Goal: Task Accomplishment & Management: Manage account settings

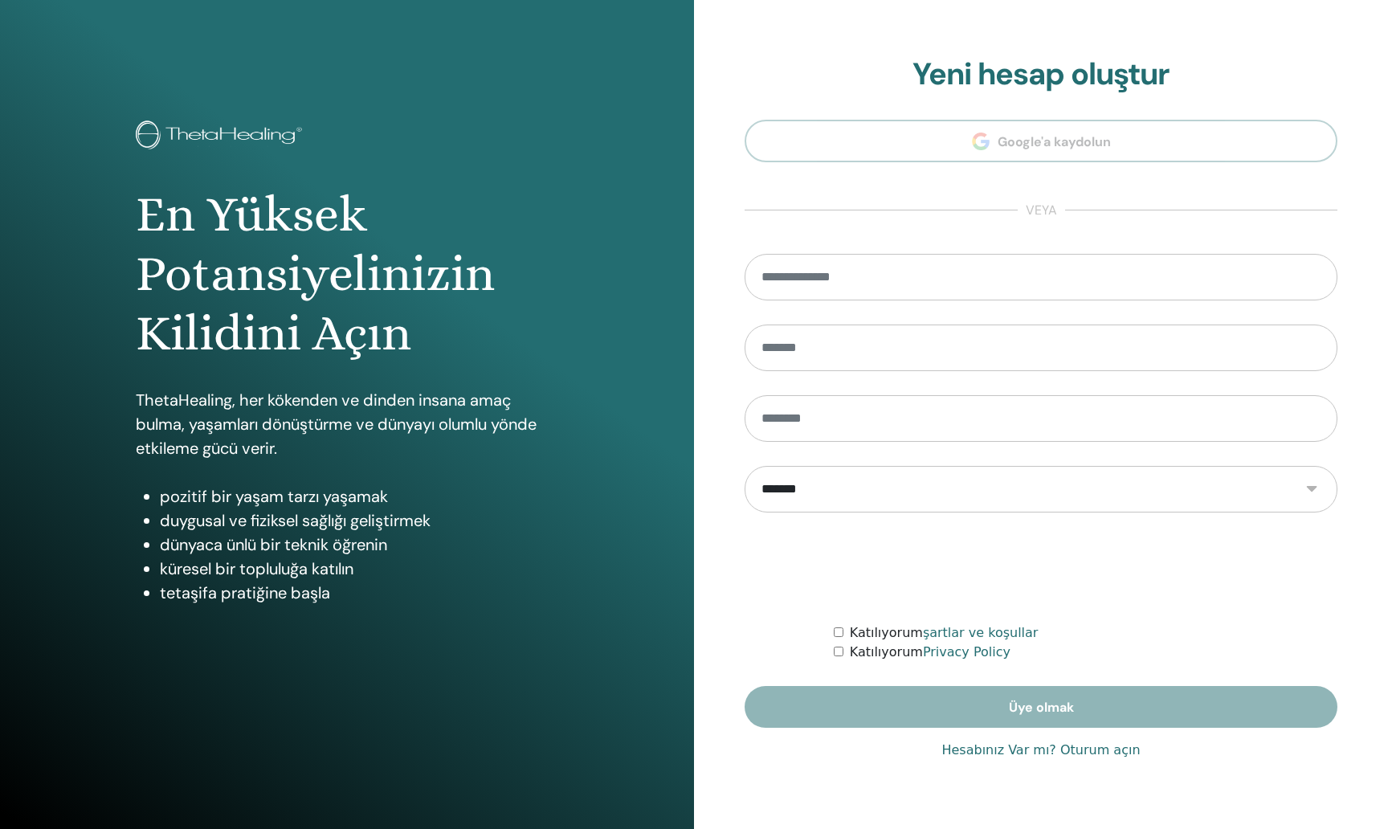
click at [1048, 751] on link "Hesabınız Var mı? Oturum açın" at bounding box center [1040, 749] width 198 height 19
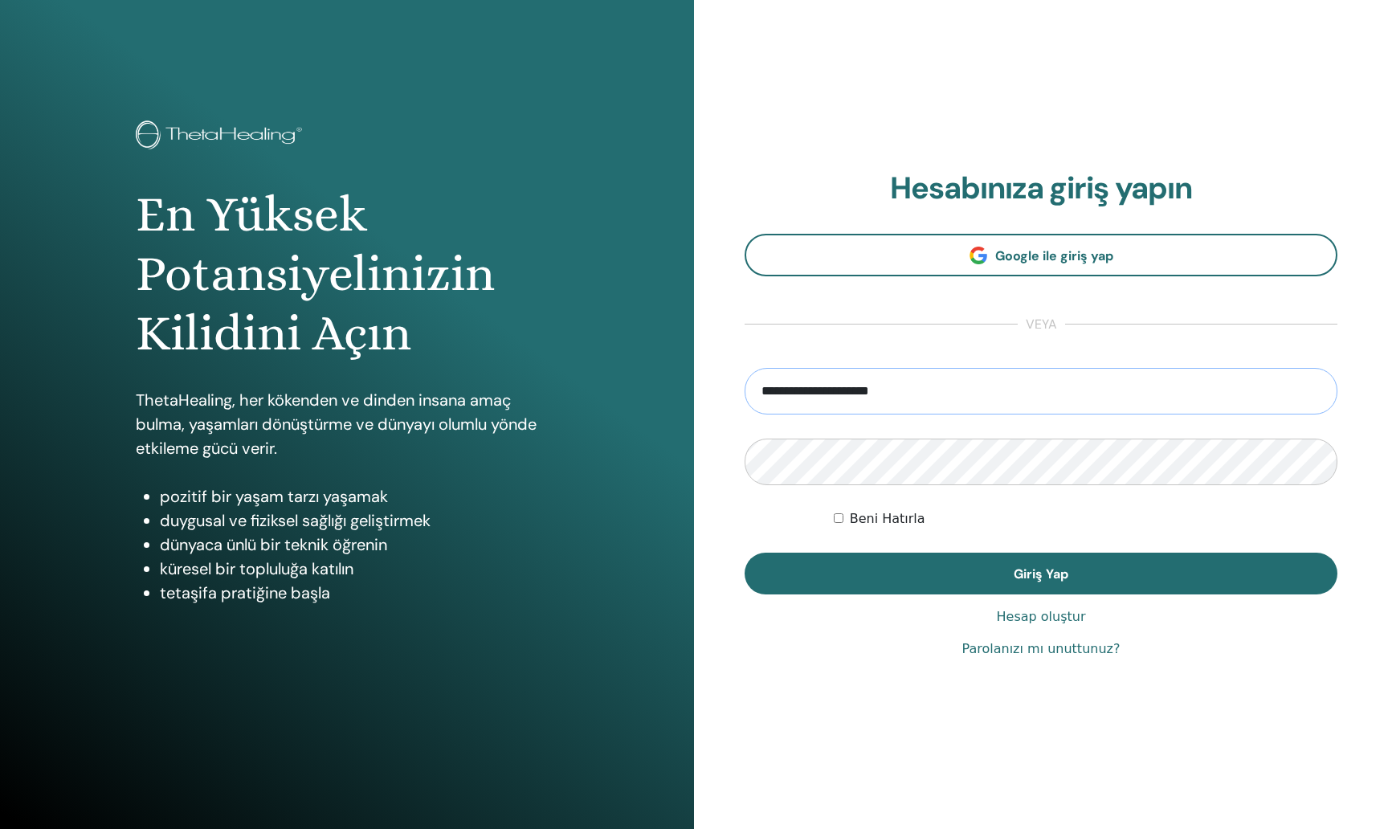
type input "**********"
click at [1041, 573] on button "Giriş Yap" at bounding box center [1040, 574] width 593 height 42
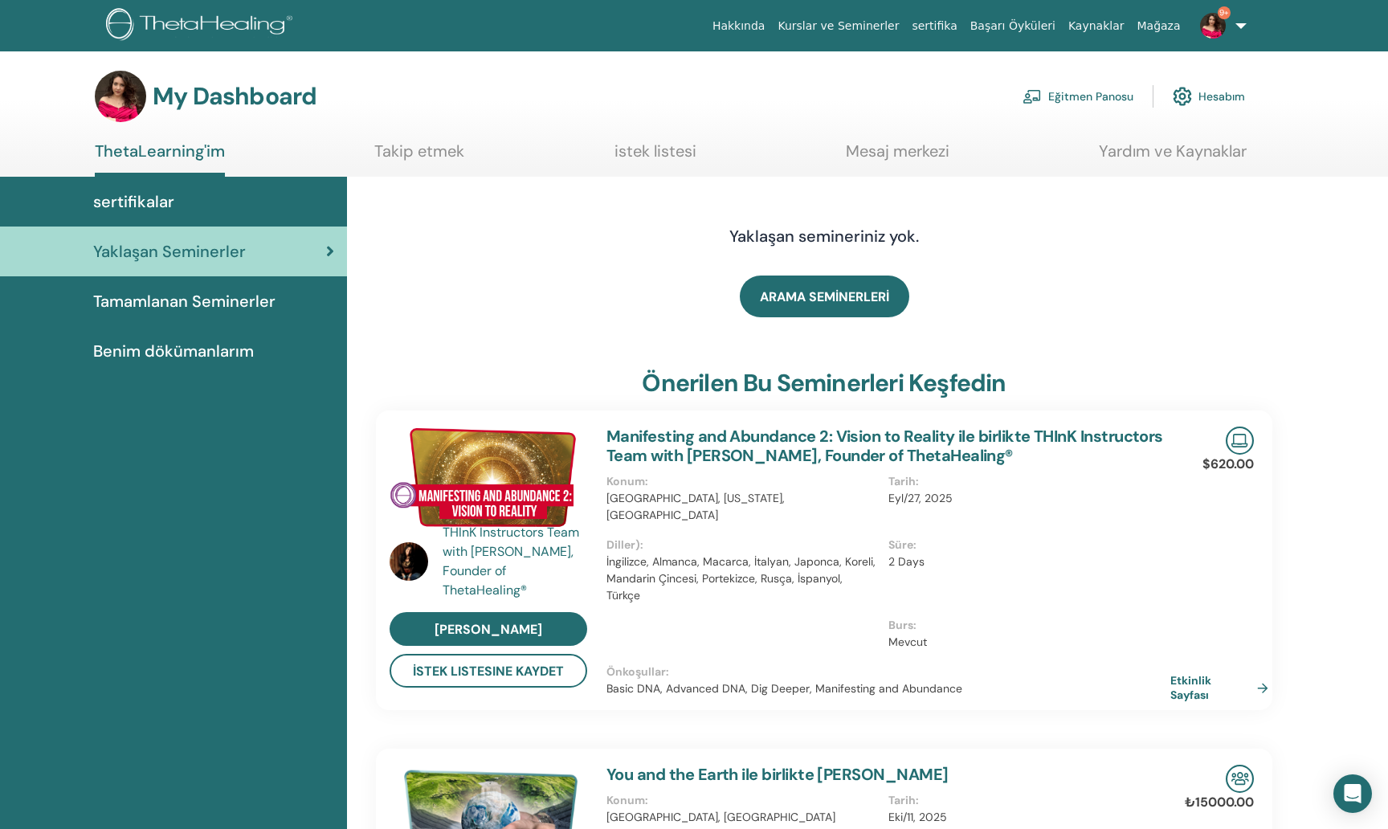
click at [1041, 94] on img at bounding box center [1031, 96] width 19 height 14
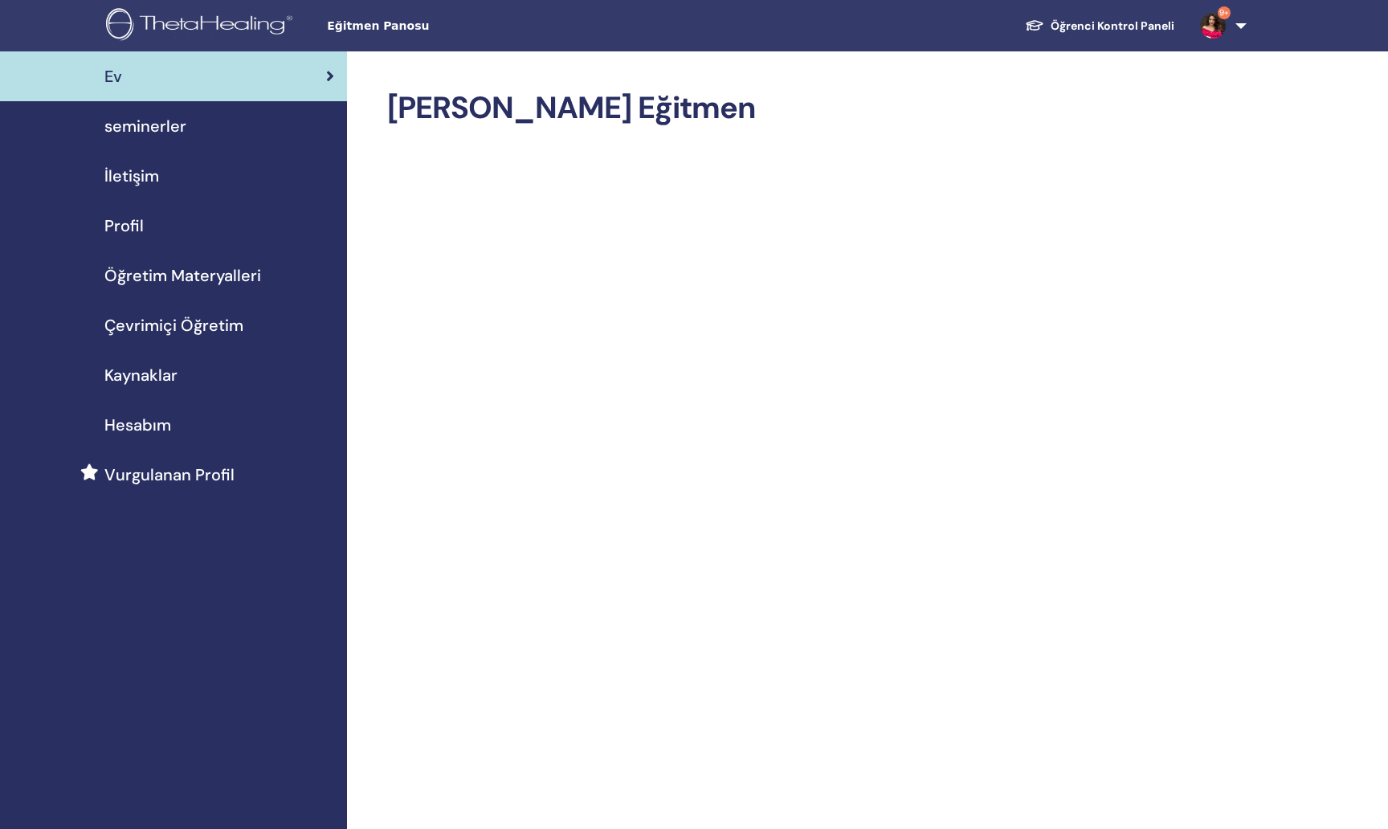
click at [170, 122] on span "seminerler" at bounding box center [145, 126] width 82 height 24
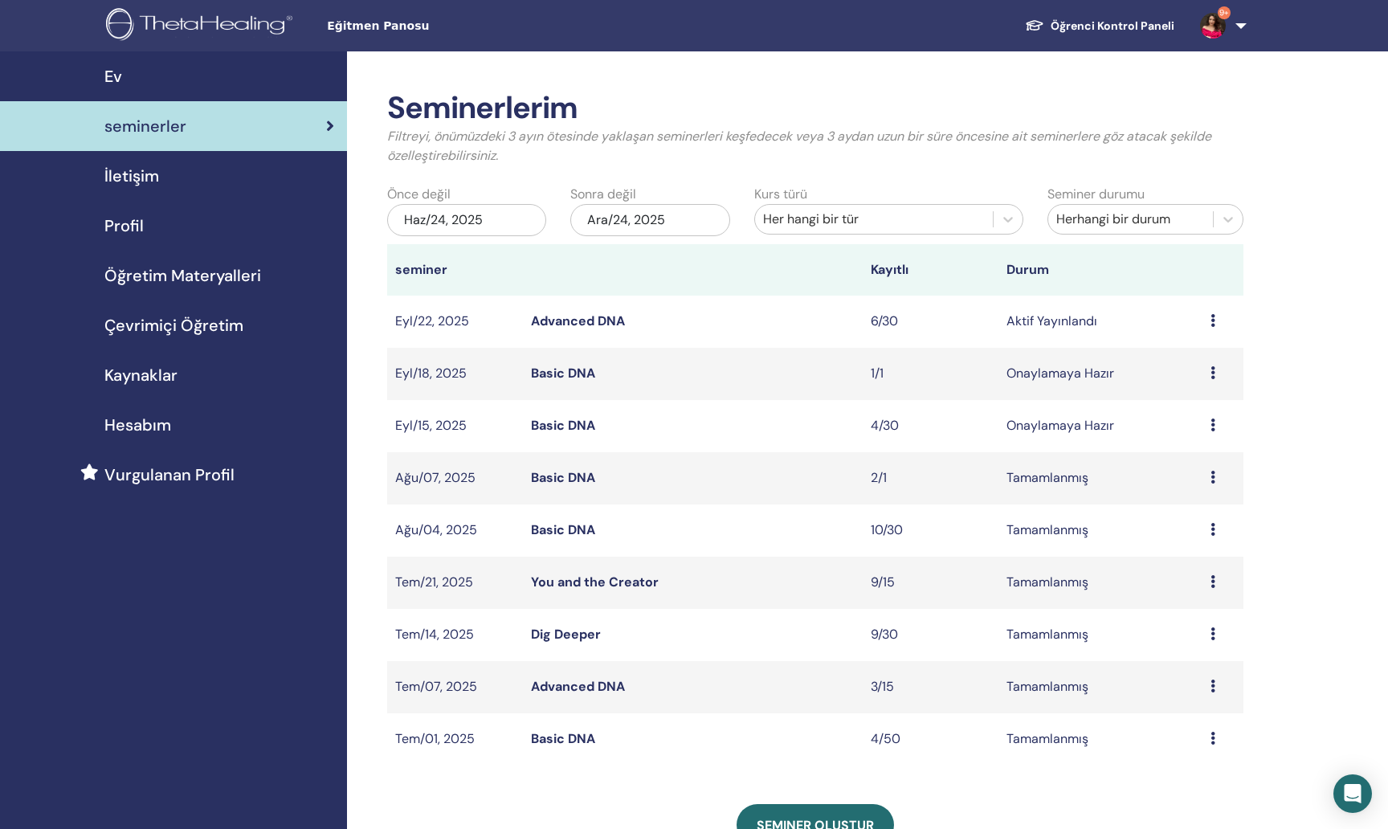
click at [614, 318] on link "Advanced DNA" at bounding box center [578, 320] width 94 height 17
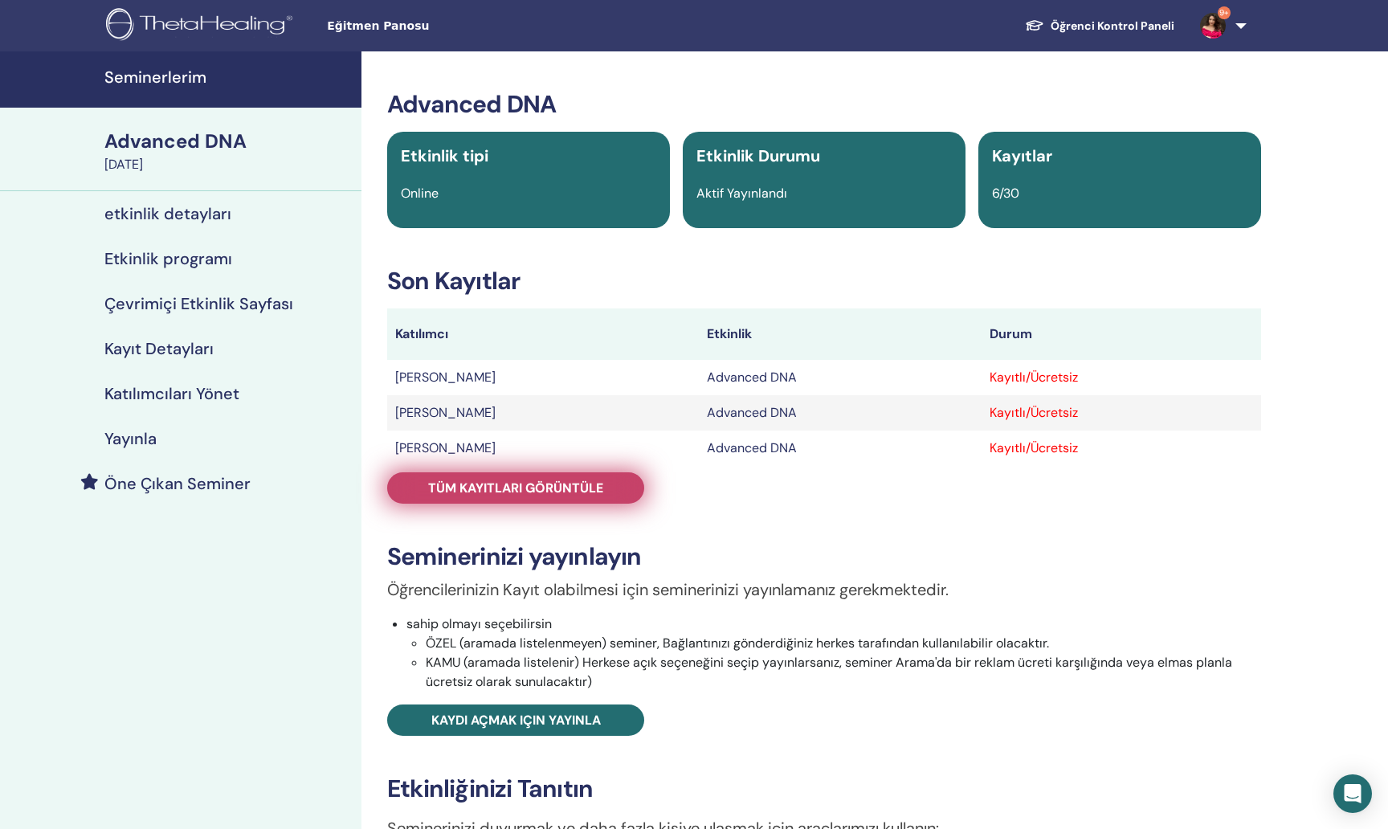
click at [532, 478] on link "Tüm kayıtları görüntüle" at bounding box center [515, 487] width 257 height 31
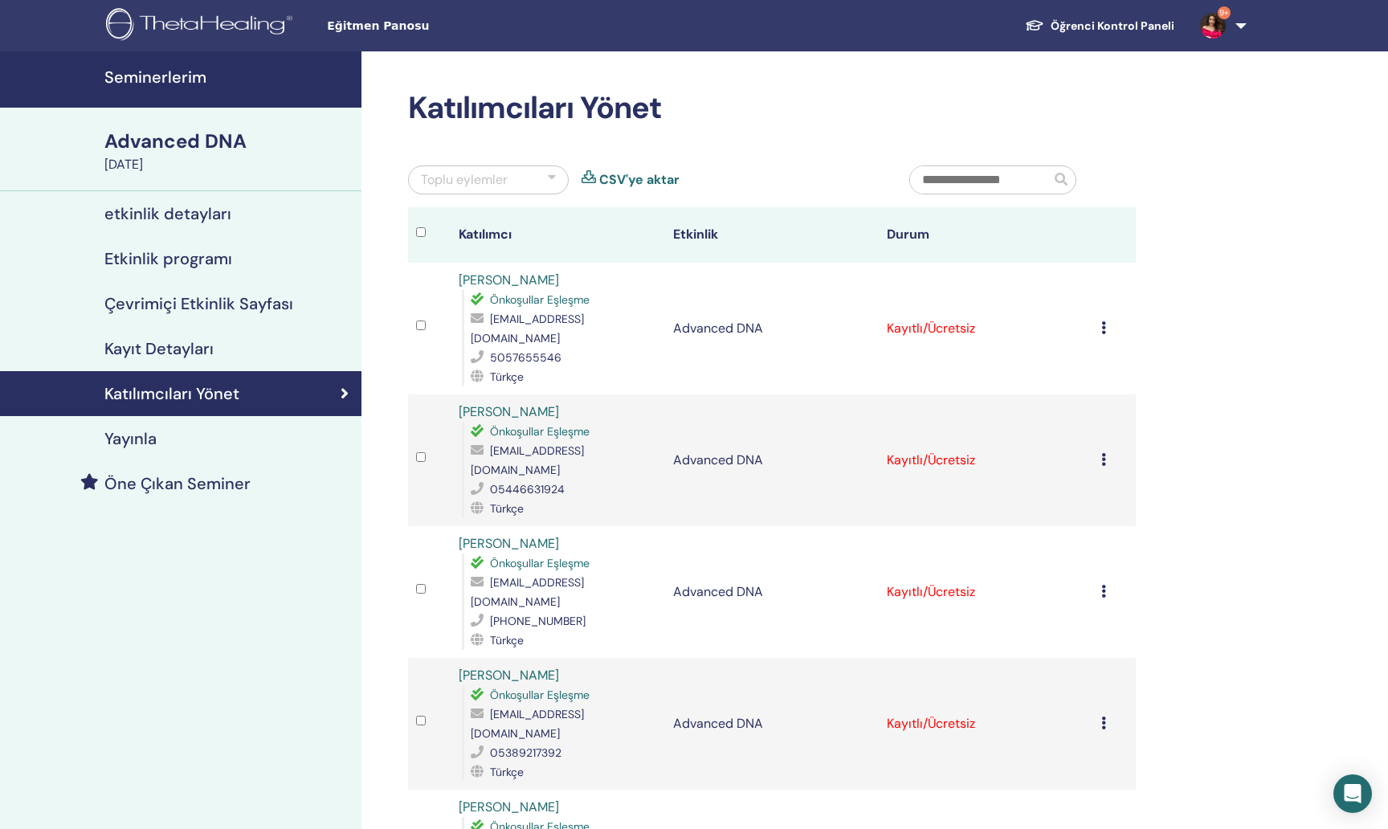
click at [1114, 324] on div "Kaydı İptal Et Otomatik onaylama Ücretli Olarak İşaretle Ödenmemiş olarak işare…" at bounding box center [1114, 328] width 27 height 19
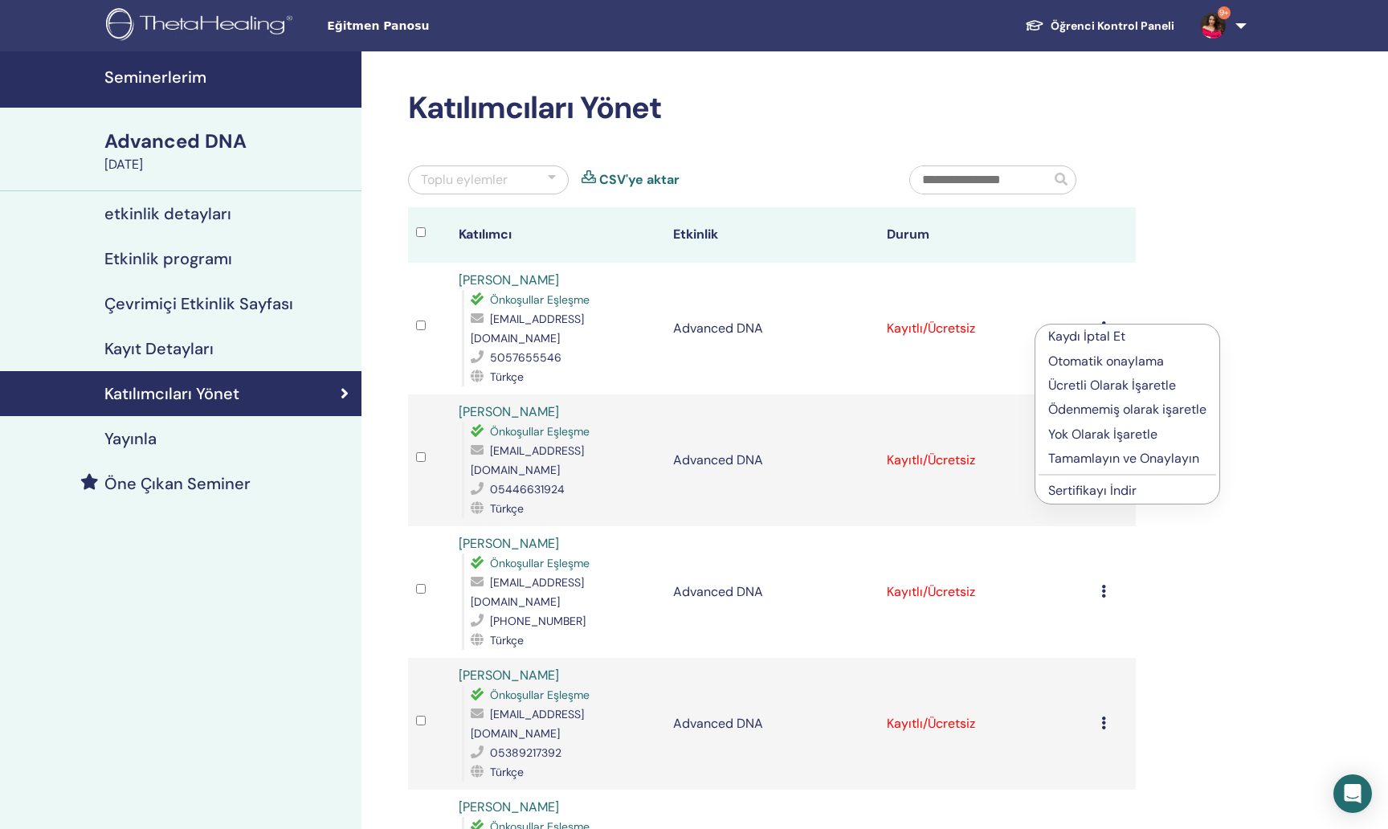
click at [1115, 463] on p "Tamamlayın ve Onaylayın" at bounding box center [1127, 458] width 158 height 19
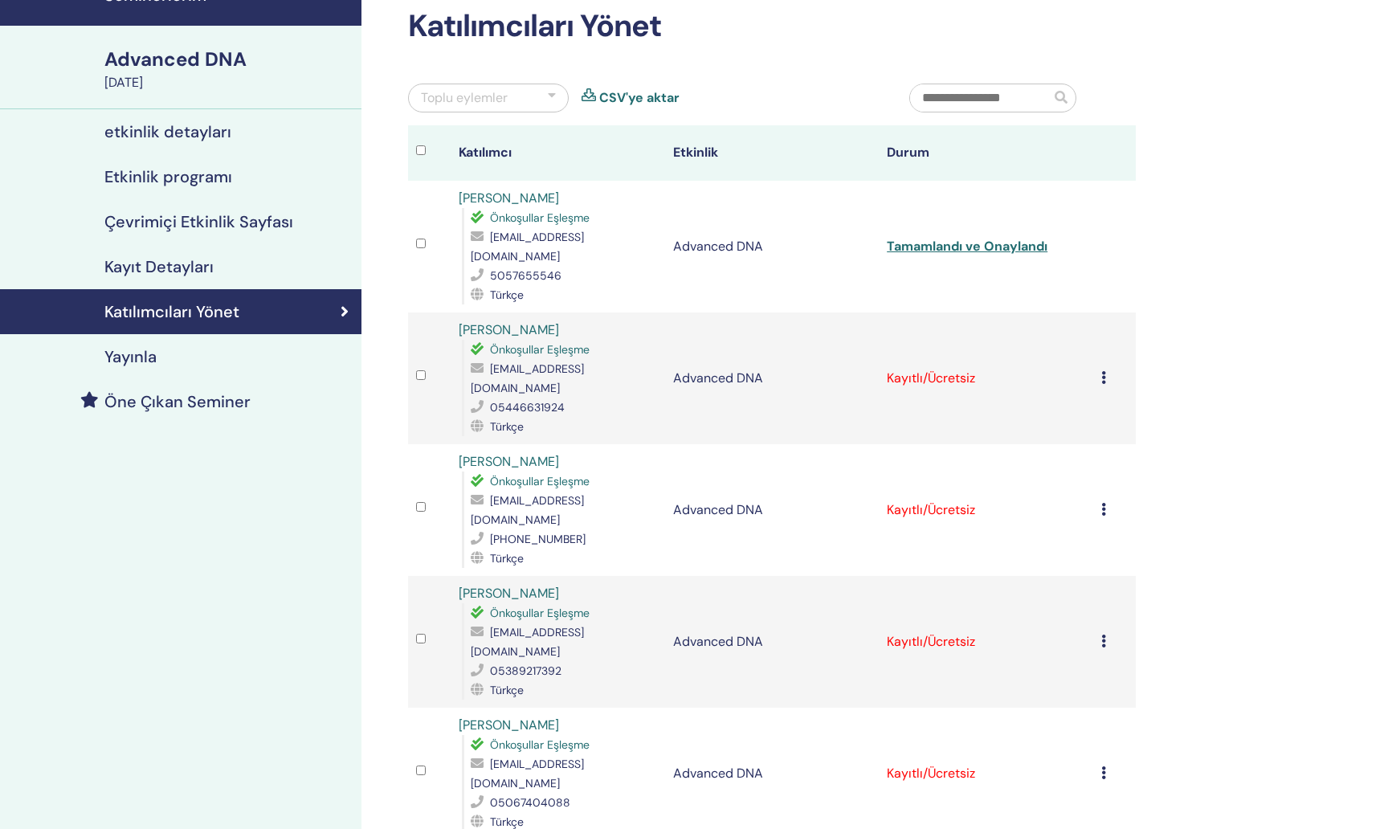
scroll to position [125, 0]
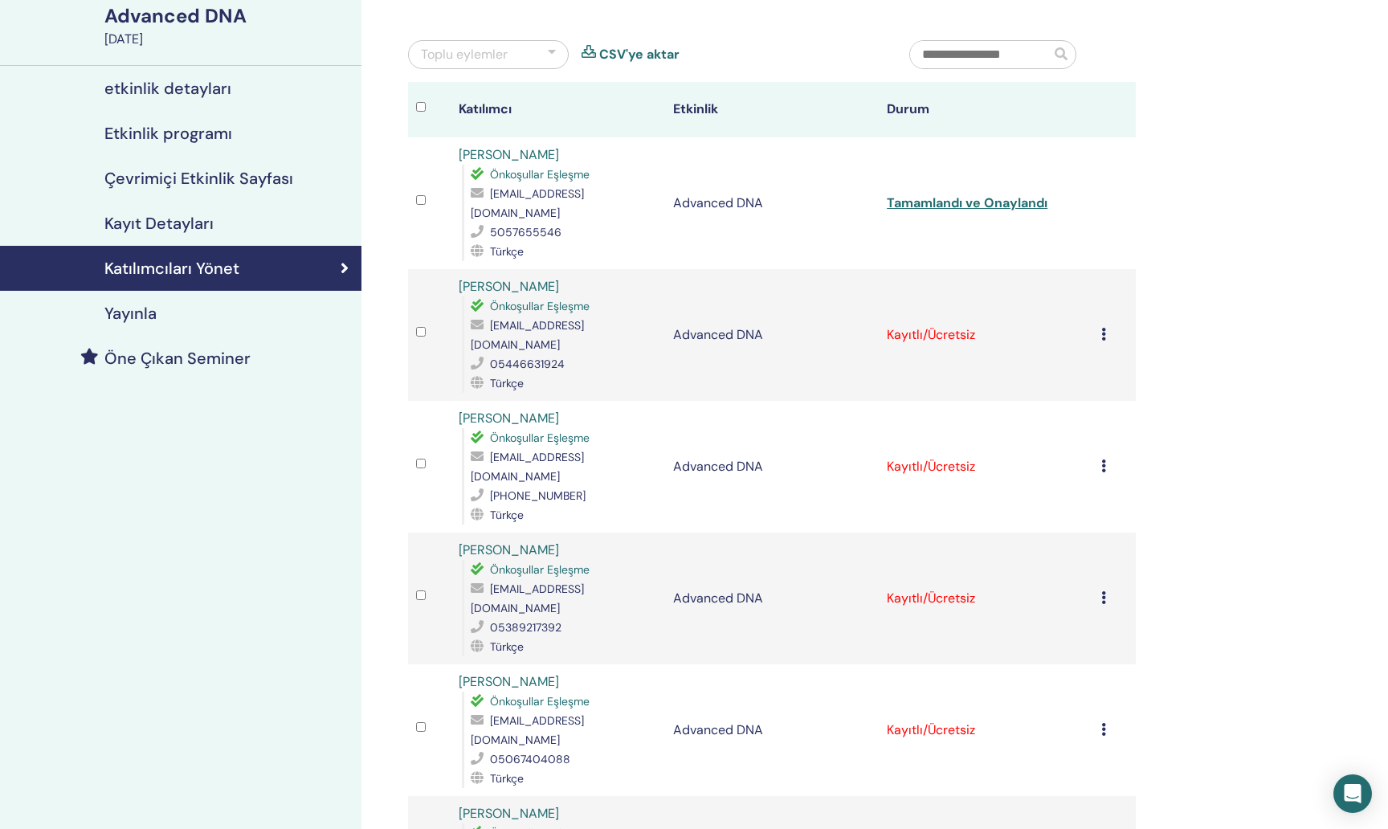
click at [1103, 328] on icon at bounding box center [1103, 334] width 5 height 13
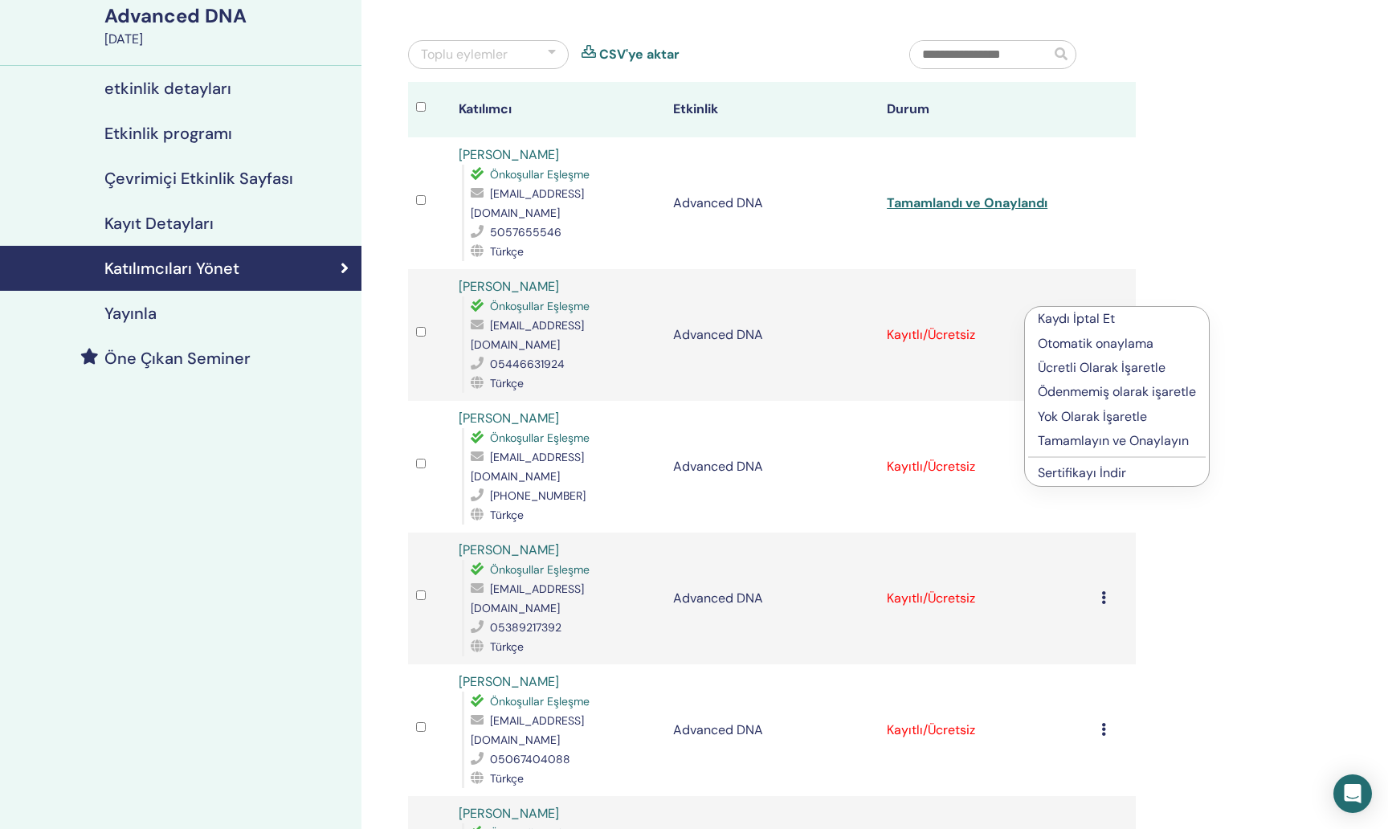
click at [1085, 444] on p "Tamamlayın ve Onaylayın" at bounding box center [1117, 440] width 158 height 19
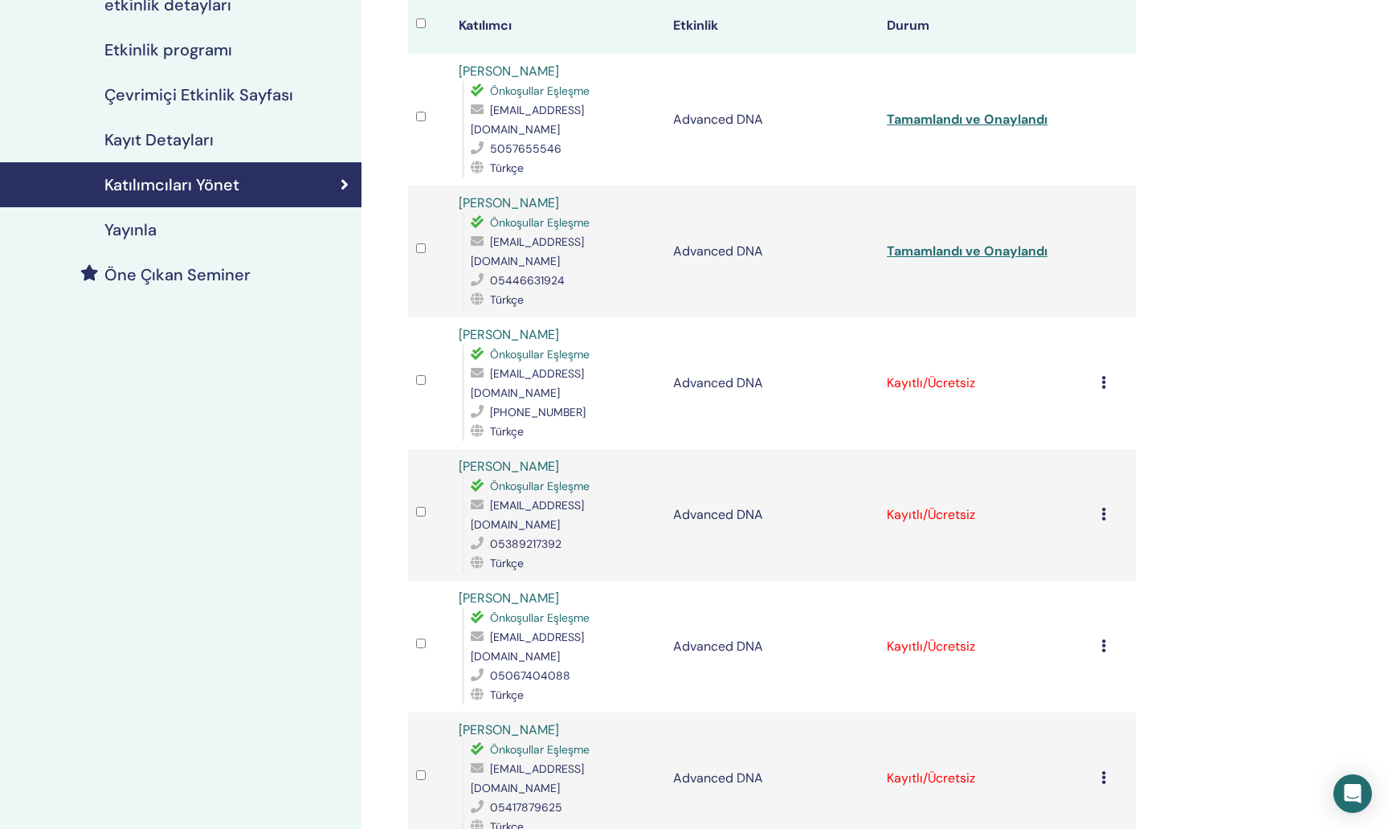
scroll to position [214, 0]
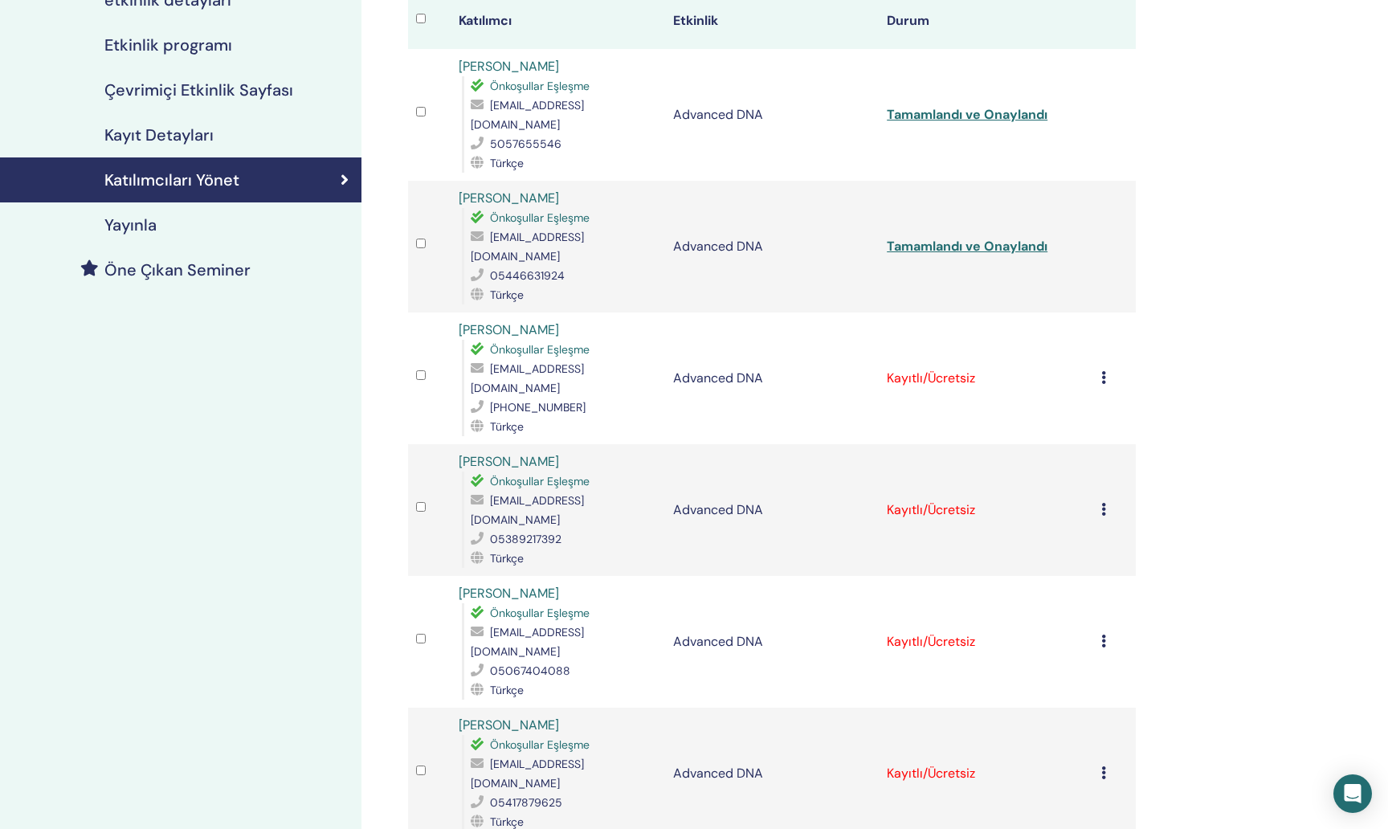
click at [1102, 371] on icon at bounding box center [1103, 377] width 5 height 13
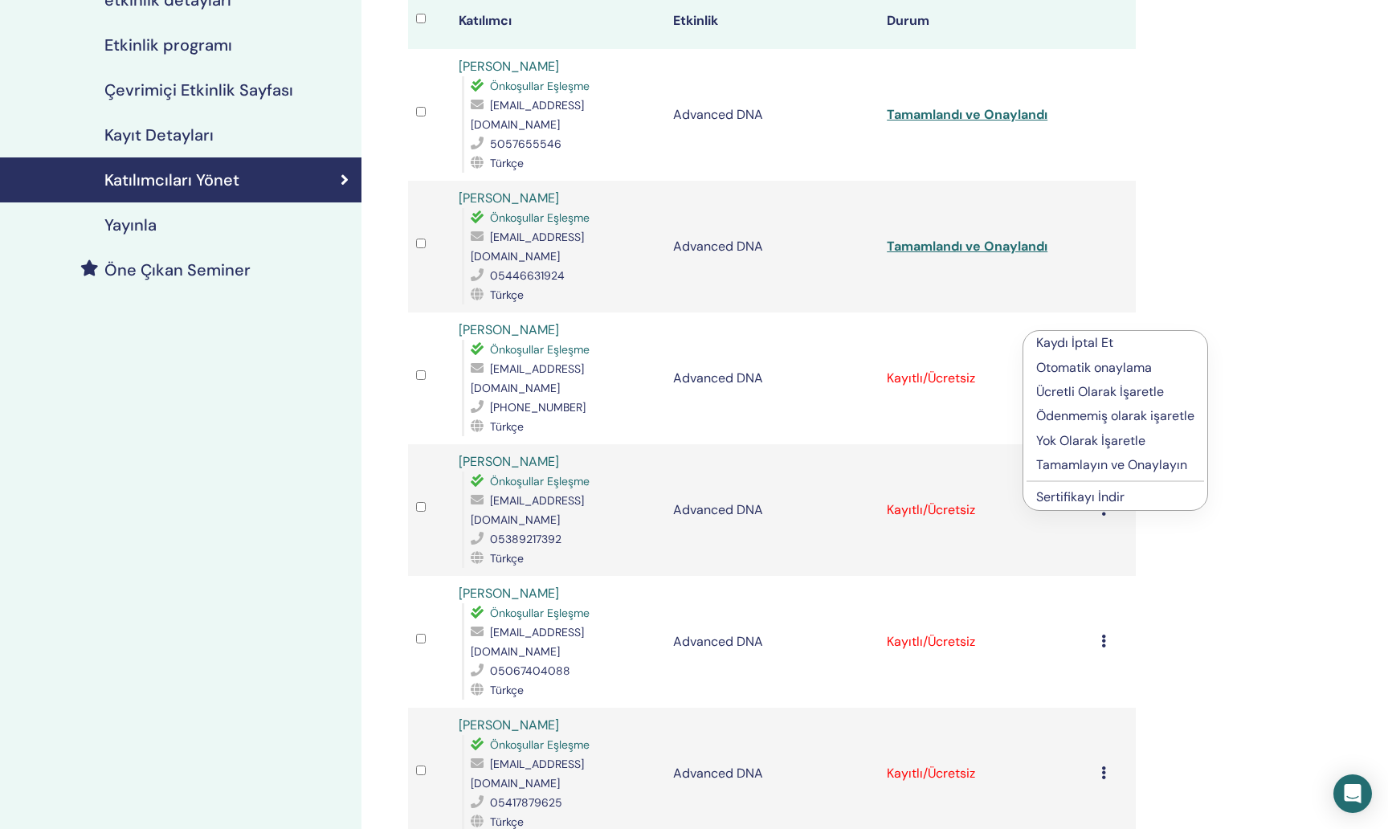
click at [1084, 465] on p "Tamamlayın ve Onaylayın" at bounding box center [1115, 464] width 158 height 19
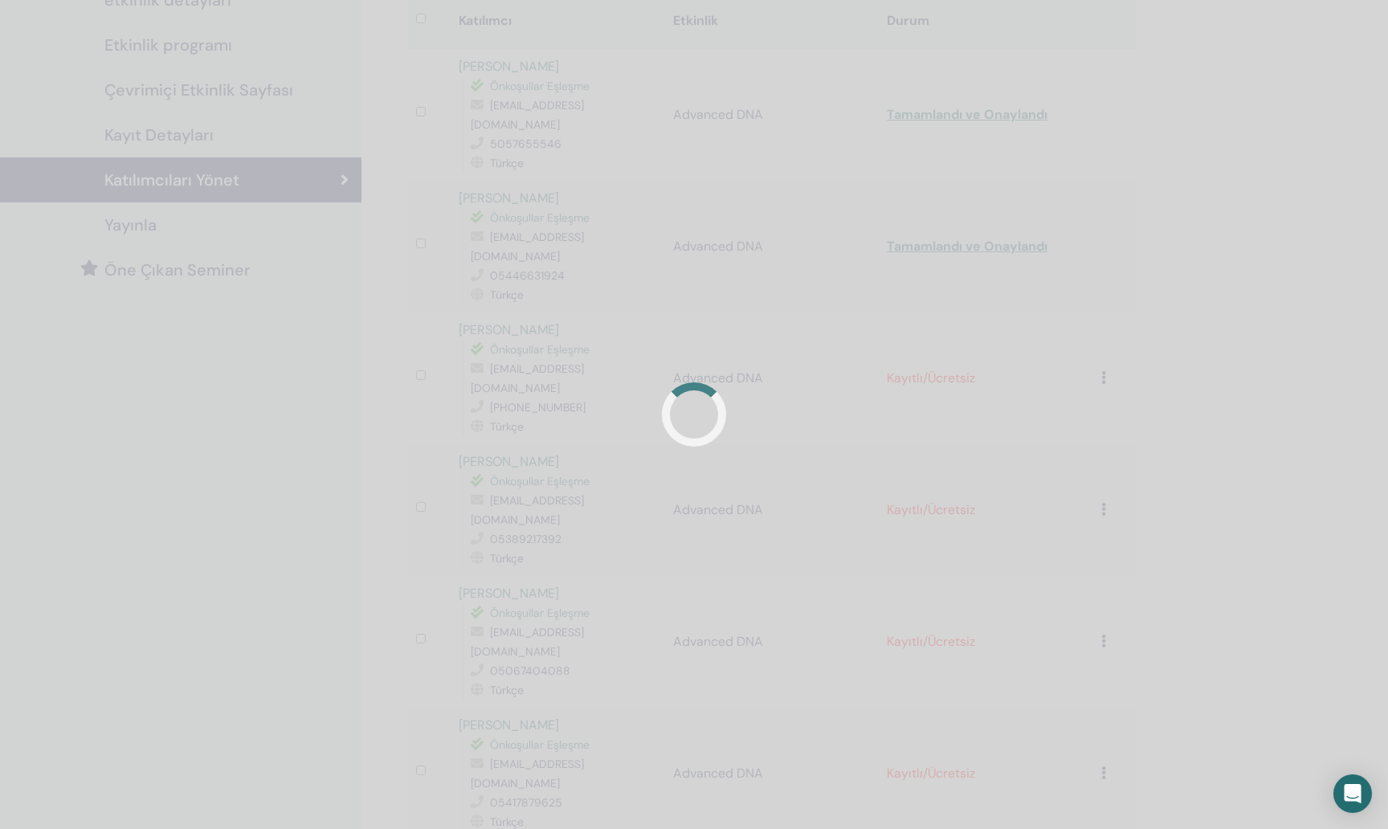
scroll to position [218, 0]
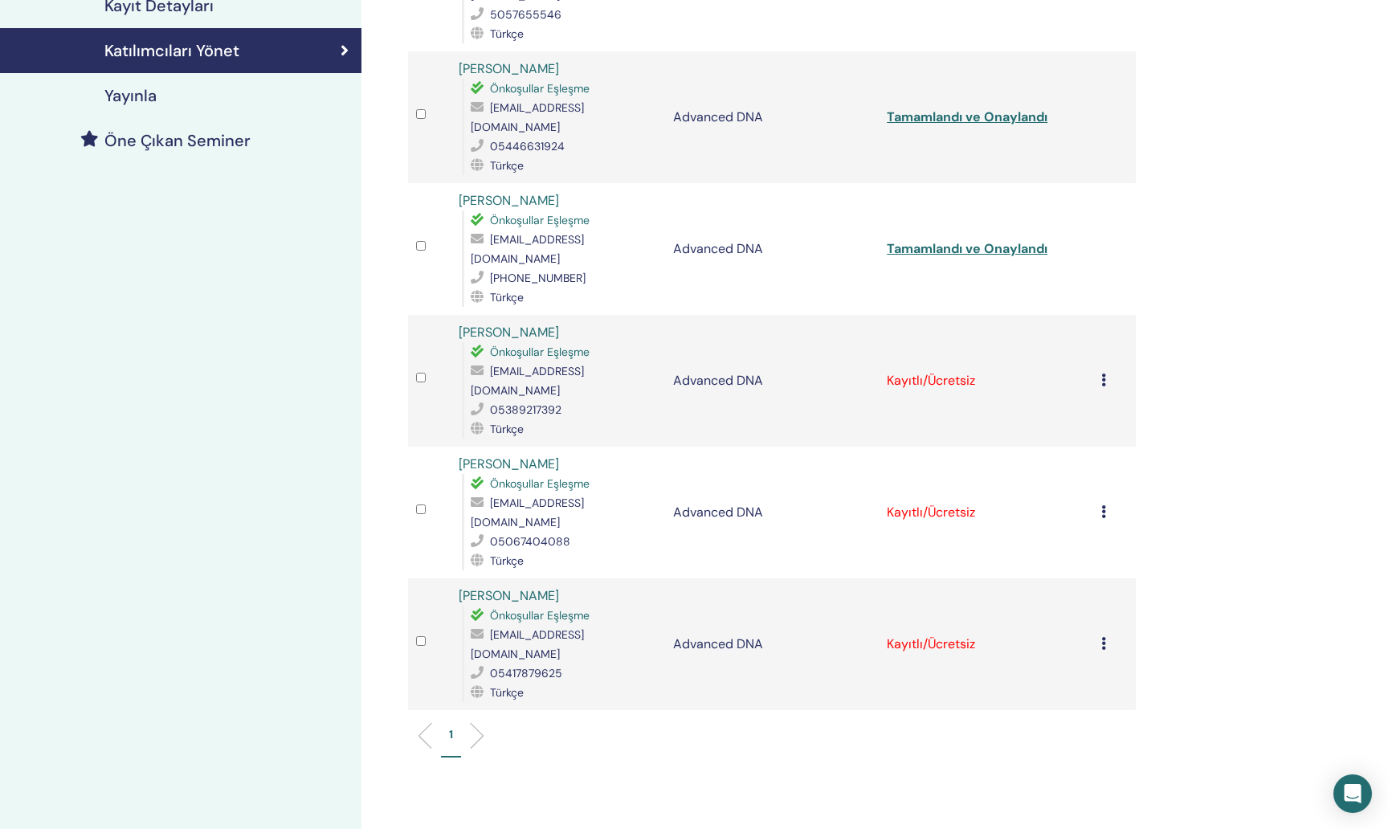
scroll to position [343, 1]
click at [1099, 315] on td "Kaydı İptal Et Otomatik onaylama Ücretli Olarak İşaretle Ödenmemiş olarak işare…" at bounding box center [1114, 381] width 43 height 132
click at [1106, 371] on div "Kaydı İptal Et Otomatik onaylama Ücretli Olarak İşaretle Ödenmemiş olarak işare…" at bounding box center [1114, 380] width 27 height 19
click at [1116, 453] on p "Tamamlayın ve Onaylayın" at bounding box center [1119, 448] width 158 height 19
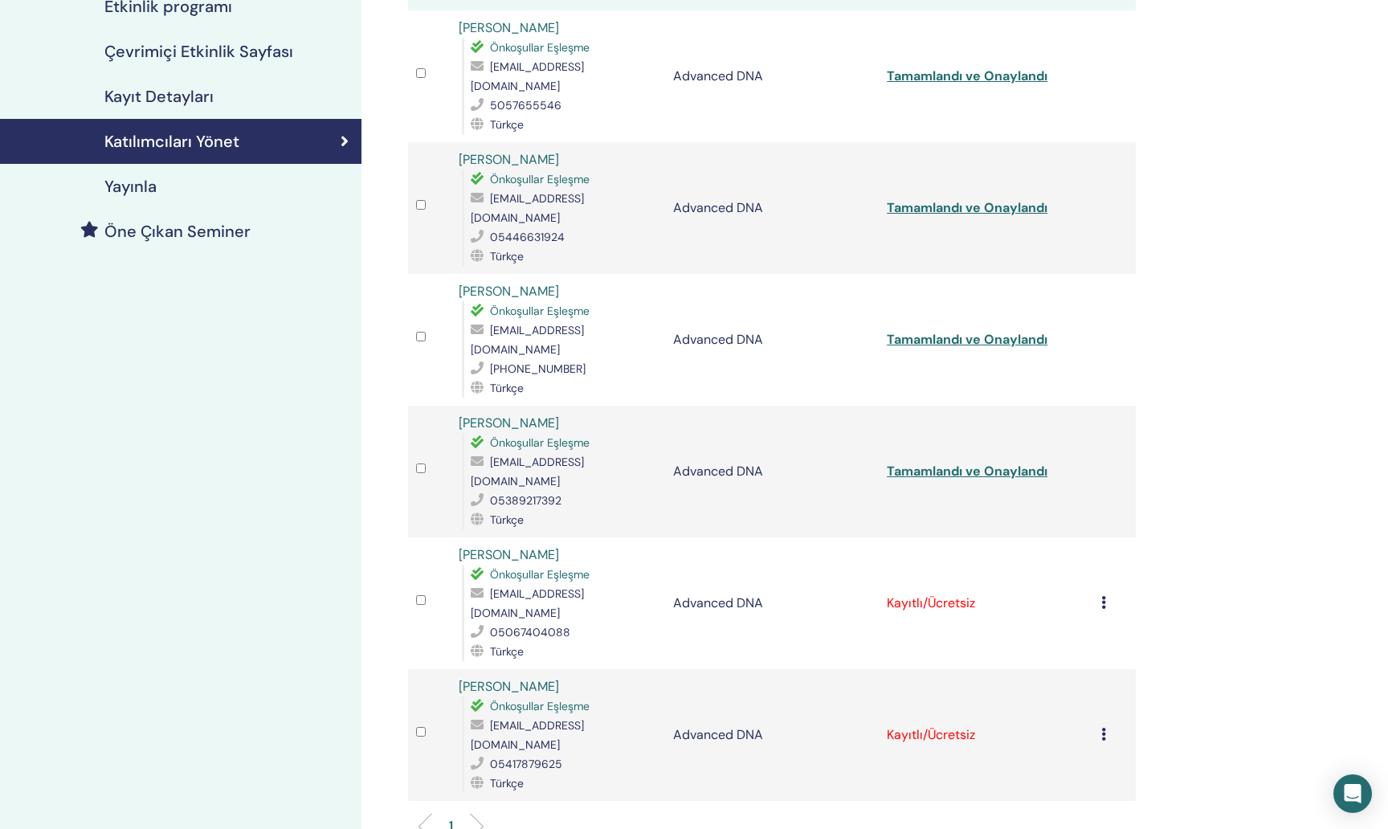
scroll to position [256, 0]
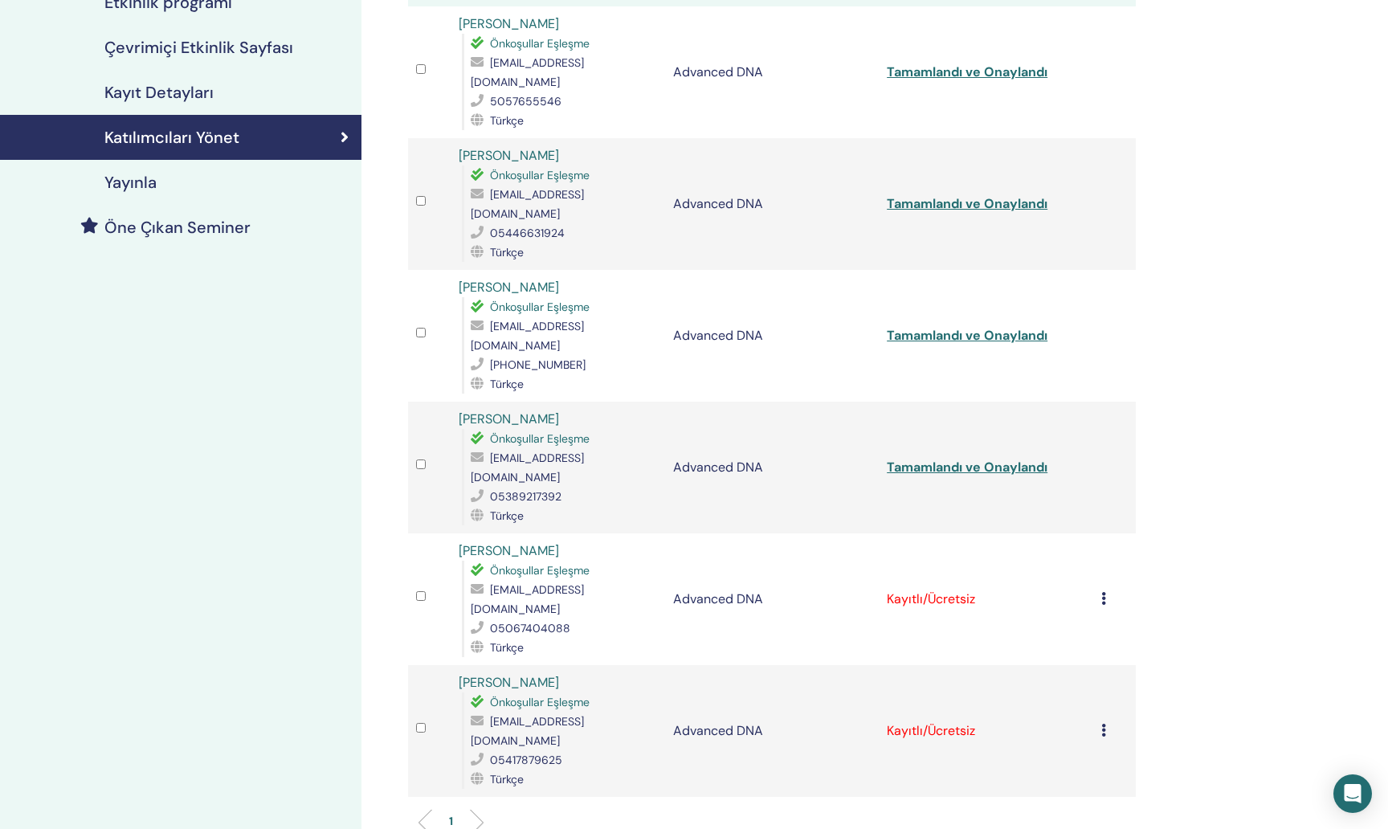
click at [1106, 589] on div "Kaydı İptal Et Otomatik onaylama Ücretli Olarak İşaretle Ödenmemiş olarak işare…" at bounding box center [1114, 598] width 27 height 19
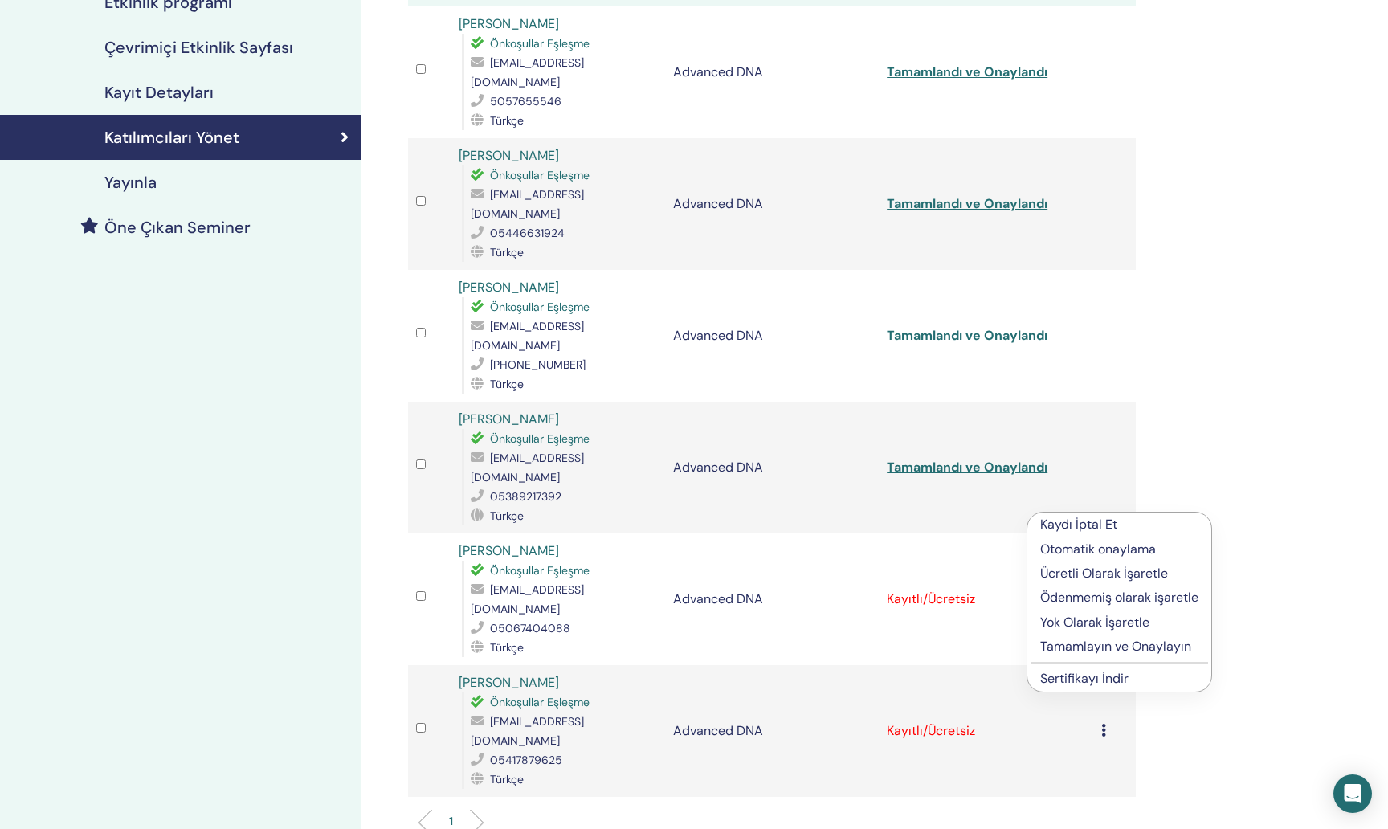
click at [1112, 646] on p "Tamamlayın ve Onaylayın" at bounding box center [1119, 646] width 158 height 19
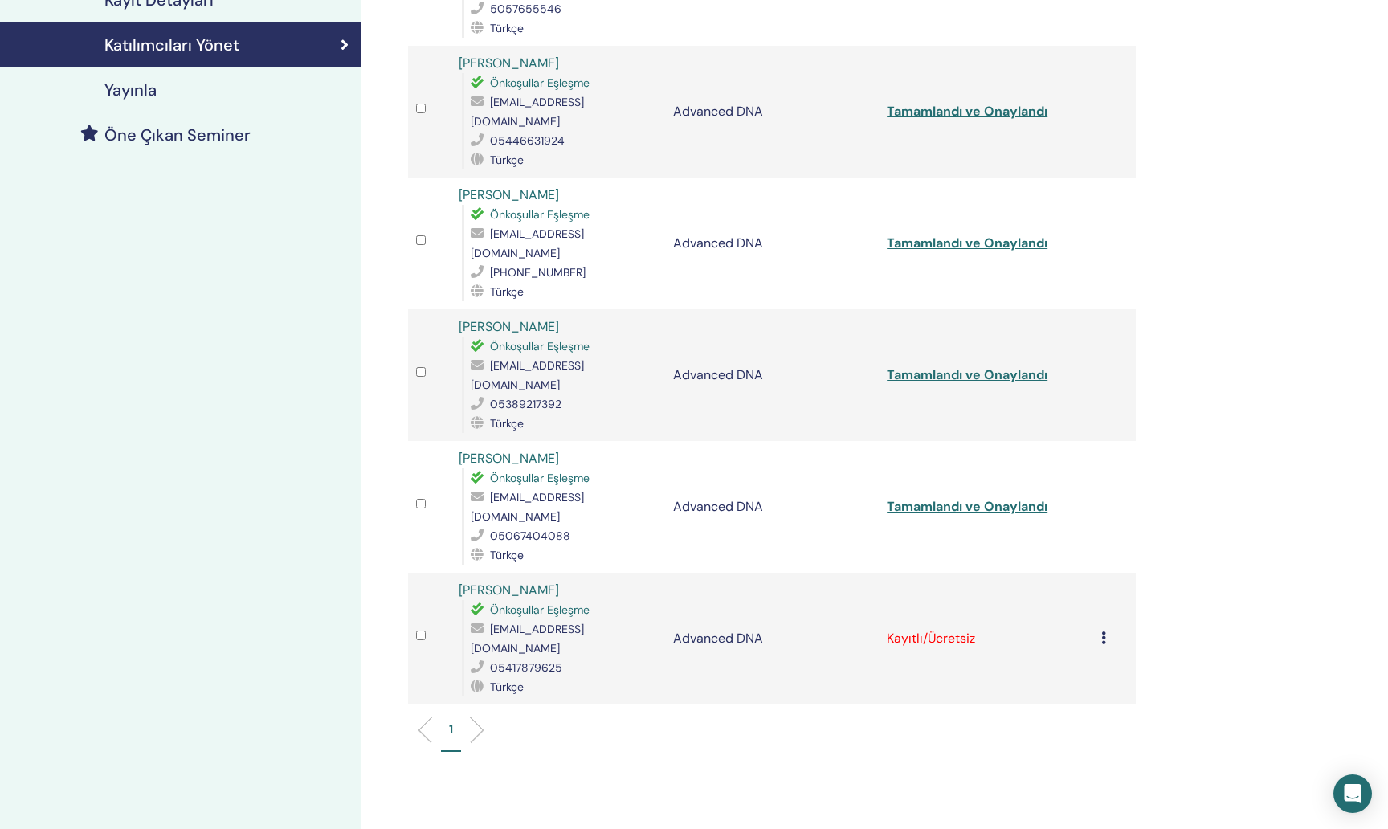
scroll to position [384, 0]
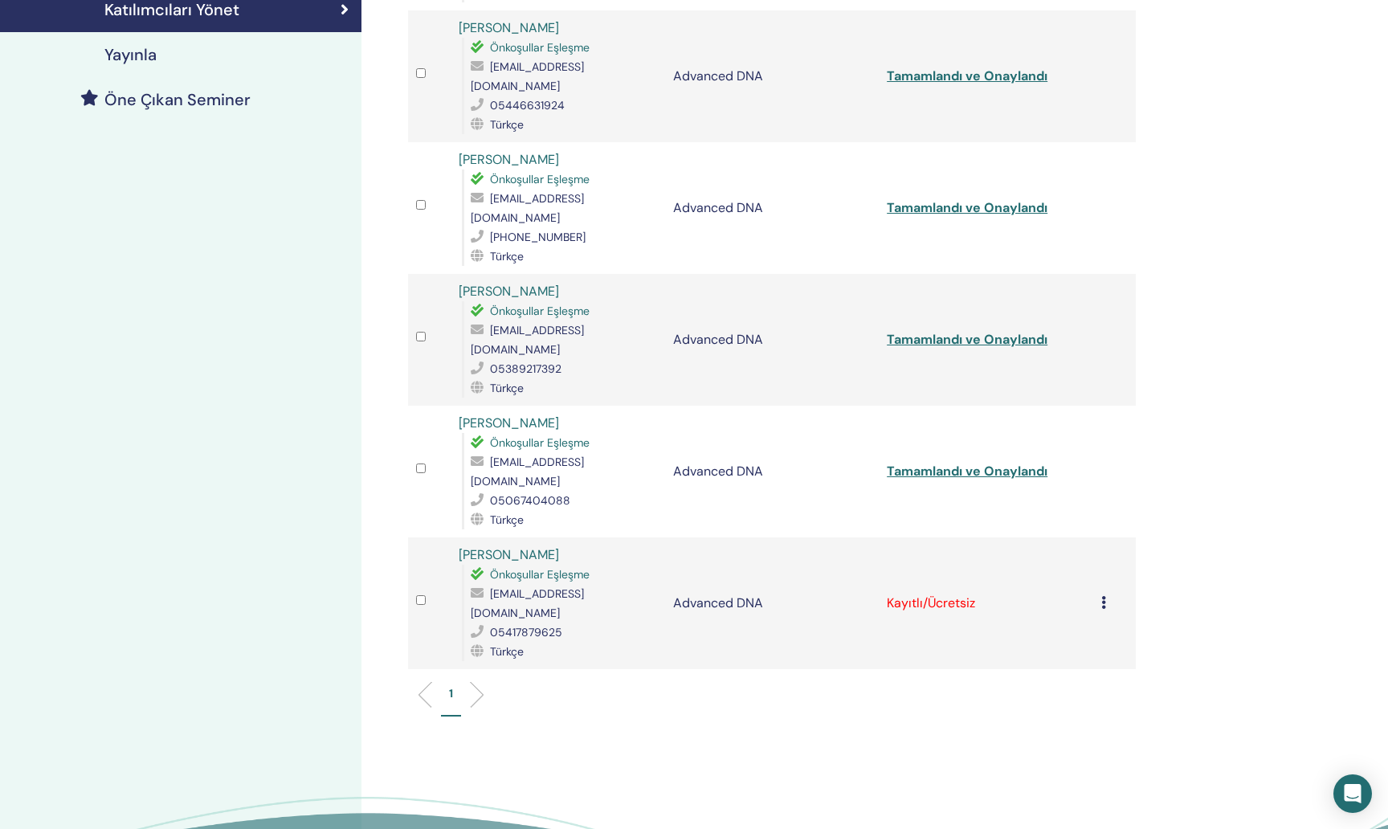
click at [1106, 593] on div "Kaydı İptal Et Otomatik onaylama Ücretli Olarak İşaretle Ödenmemiş olarak işare…" at bounding box center [1114, 602] width 27 height 19
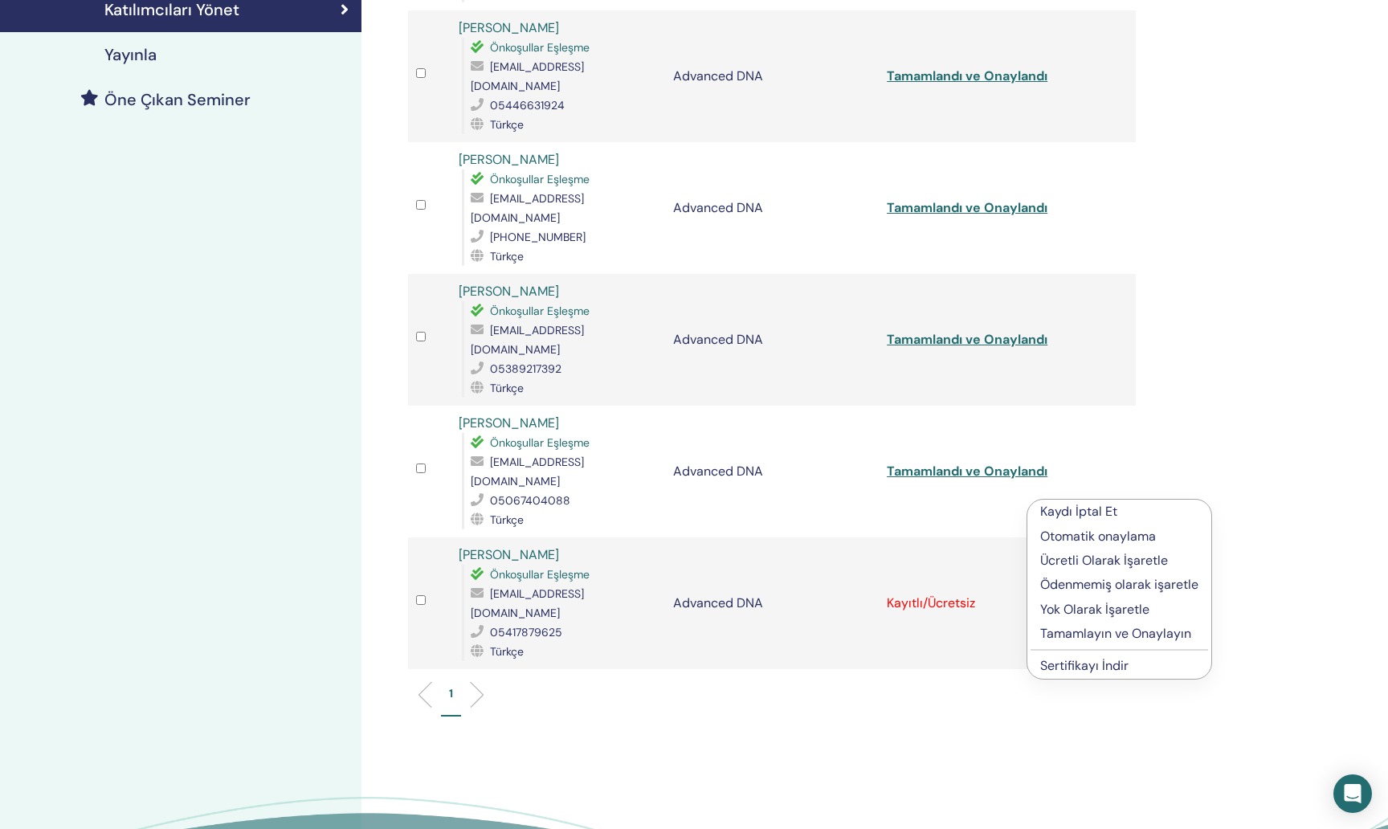
click at [1106, 631] on p "Tamamlayın ve Onaylayın" at bounding box center [1119, 633] width 158 height 19
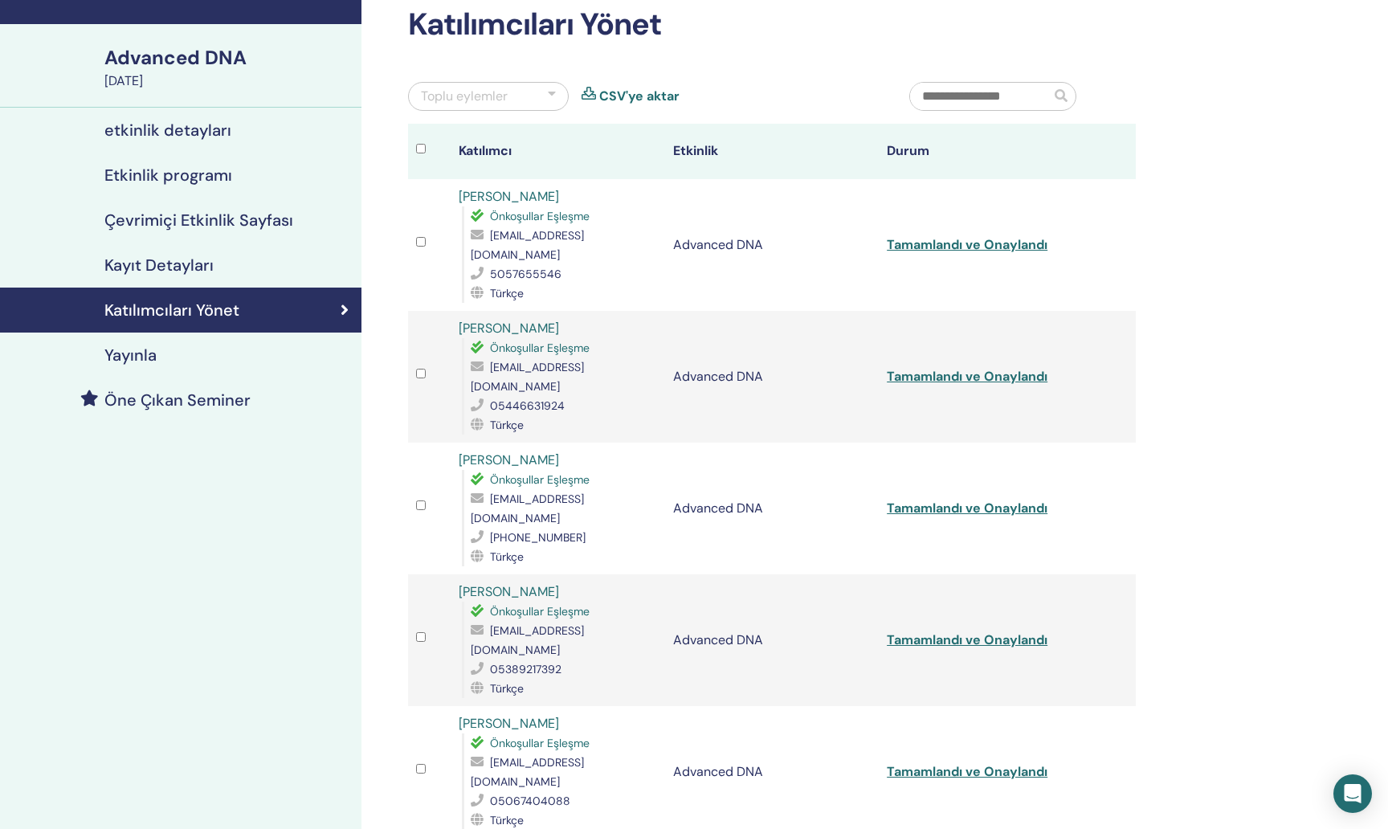
scroll to position [112, 0]
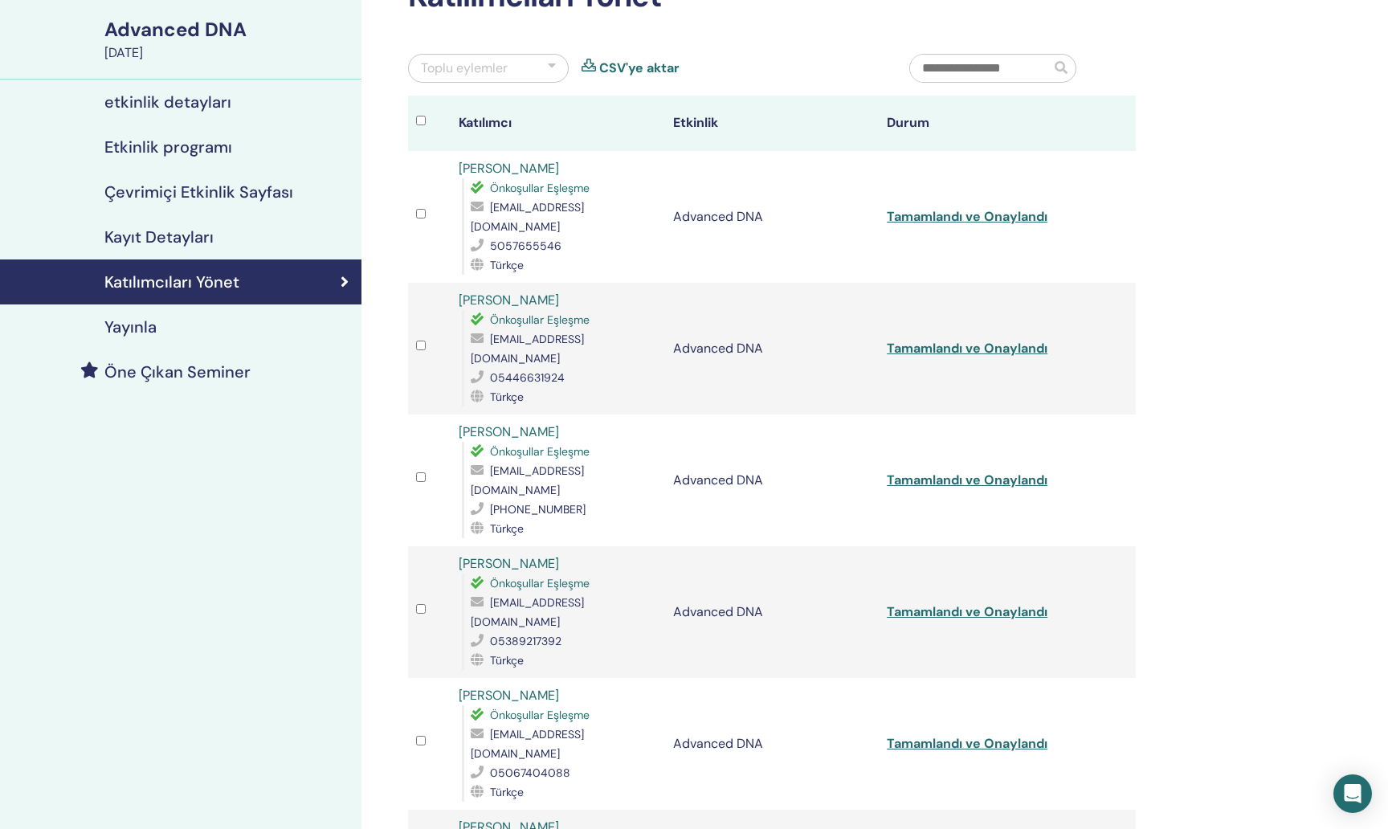
click at [997, 208] on link "Tamamlandı ve Onaylandı" at bounding box center [967, 216] width 161 height 17
click at [989, 340] on link "Tamamlandı ve Onaylandı" at bounding box center [967, 348] width 161 height 17
click at [985, 471] on link "Tamamlandı ve Onaylandı" at bounding box center [967, 479] width 161 height 17
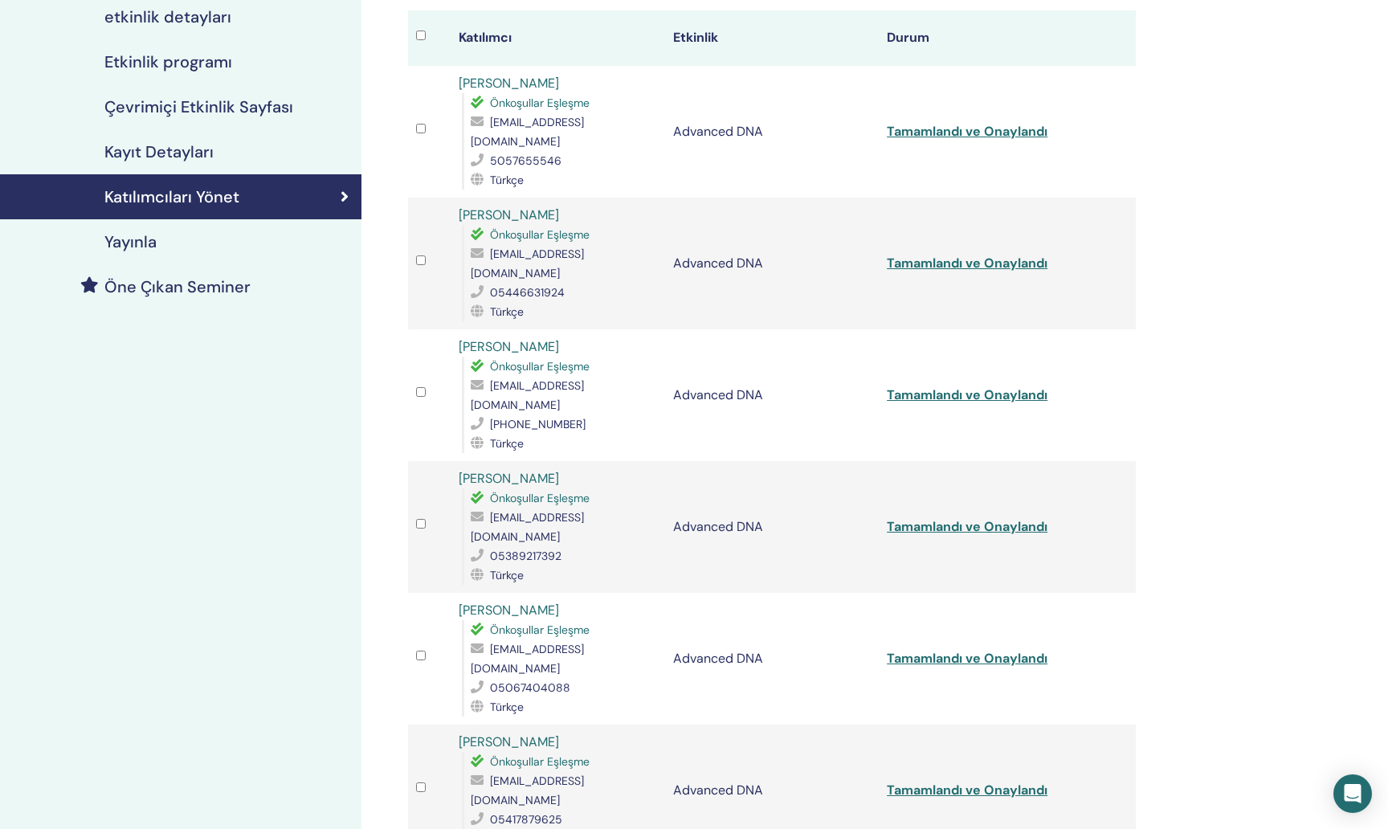
click at [992, 518] on link "Tamamlandı ve Onaylandı" at bounding box center [967, 526] width 161 height 17
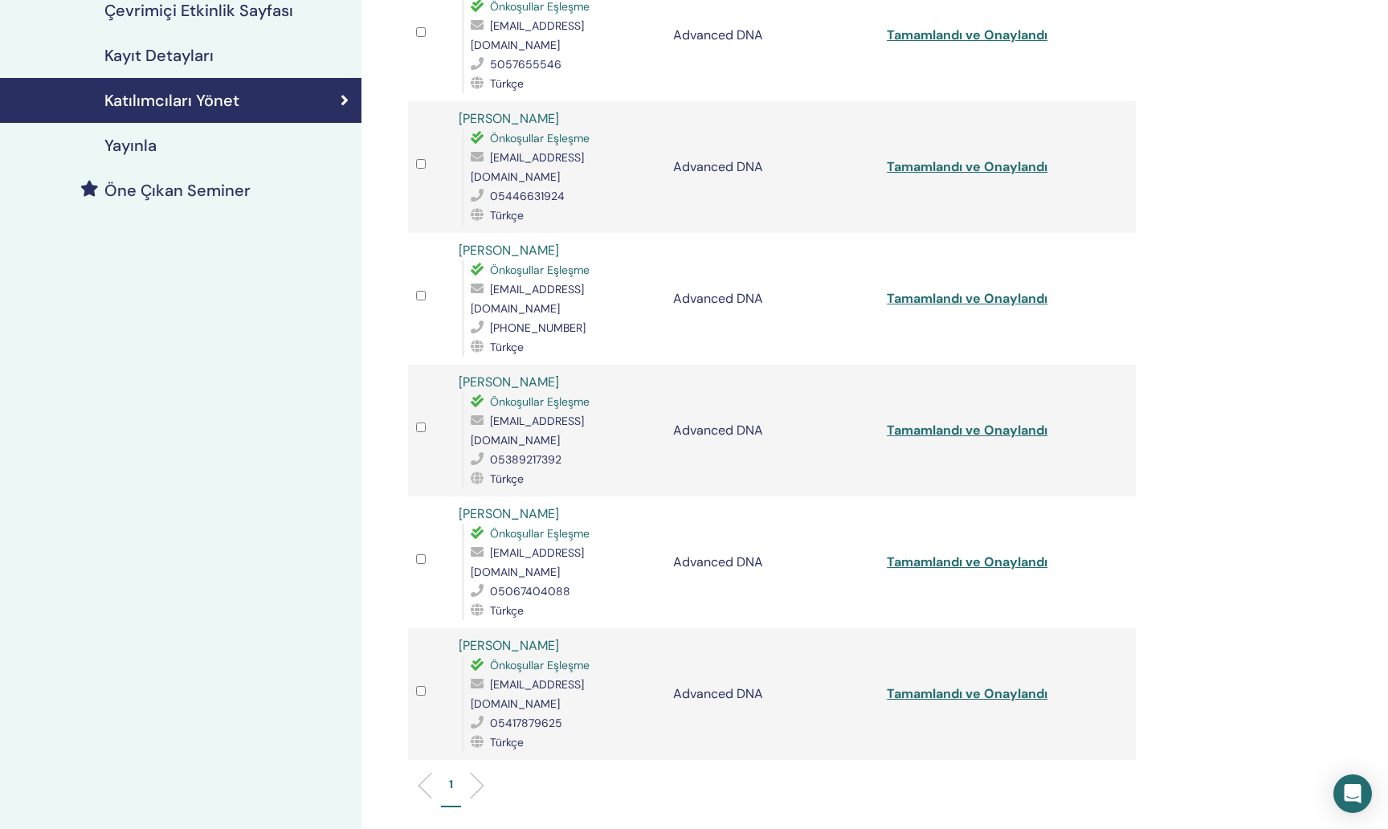
scroll to position [310, 0]
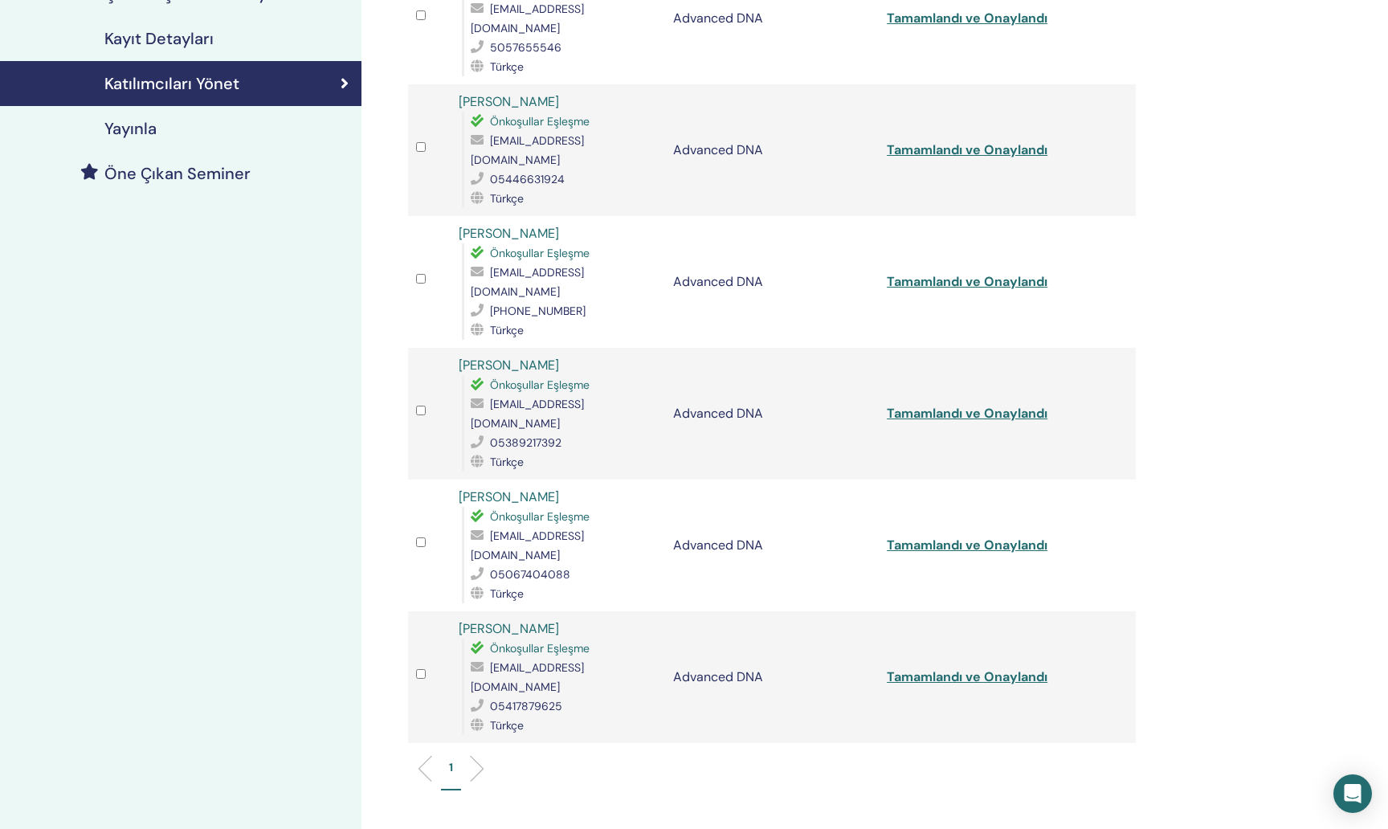
click at [977, 536] on link "Tamamlandı ve Onaylandı" at bounding box center [967, 544] width 161 height 17
click at [974, 668] on link "Tamamlandı ve Onaylandı" at bounding box center [967, 676] width 161 height 17
